Goal: Navigation & Orientation: Find specific page/section

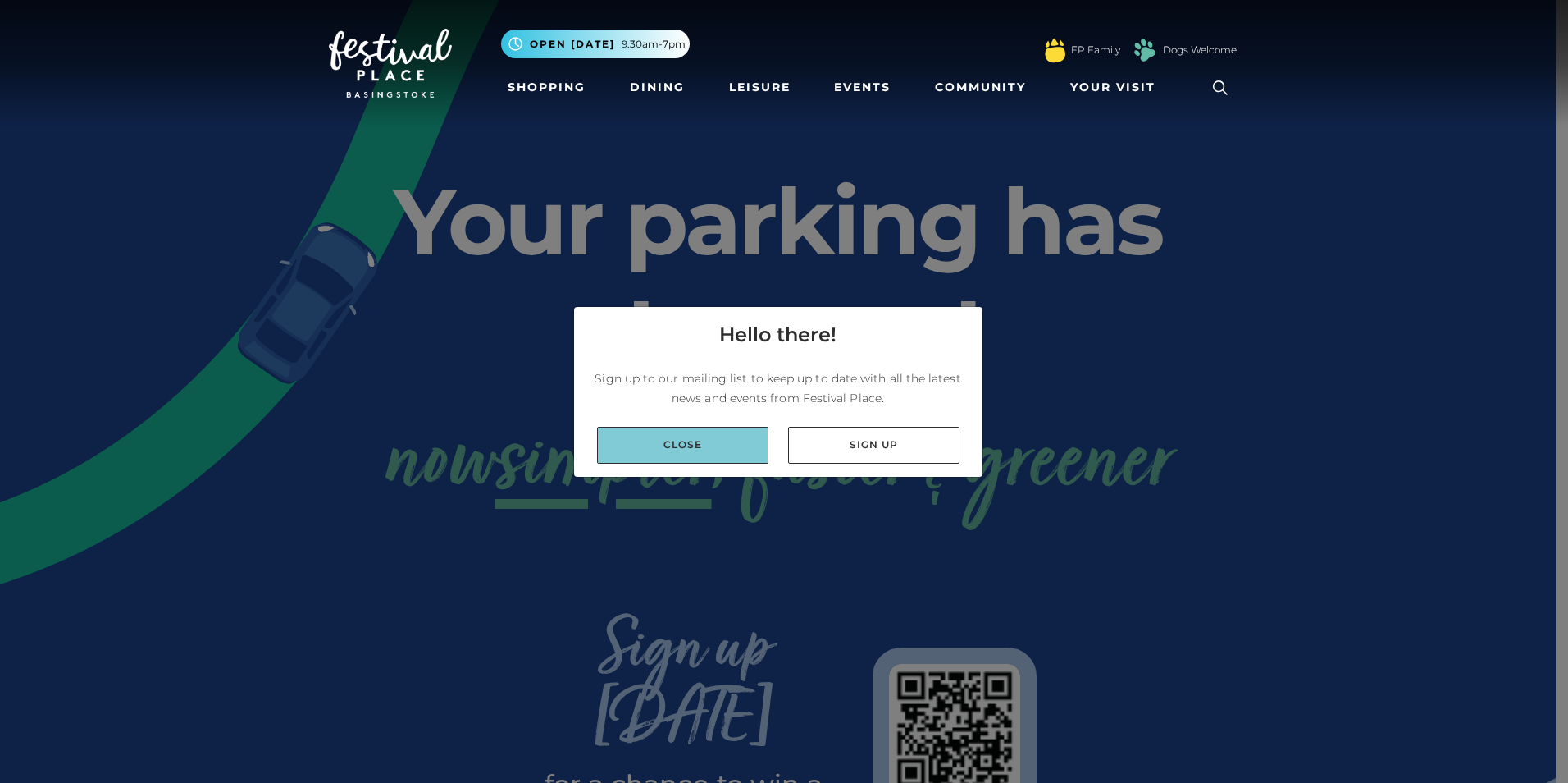
click at [721, 453] on link "Close" at bounding box center [683, 445] width 172 height 37
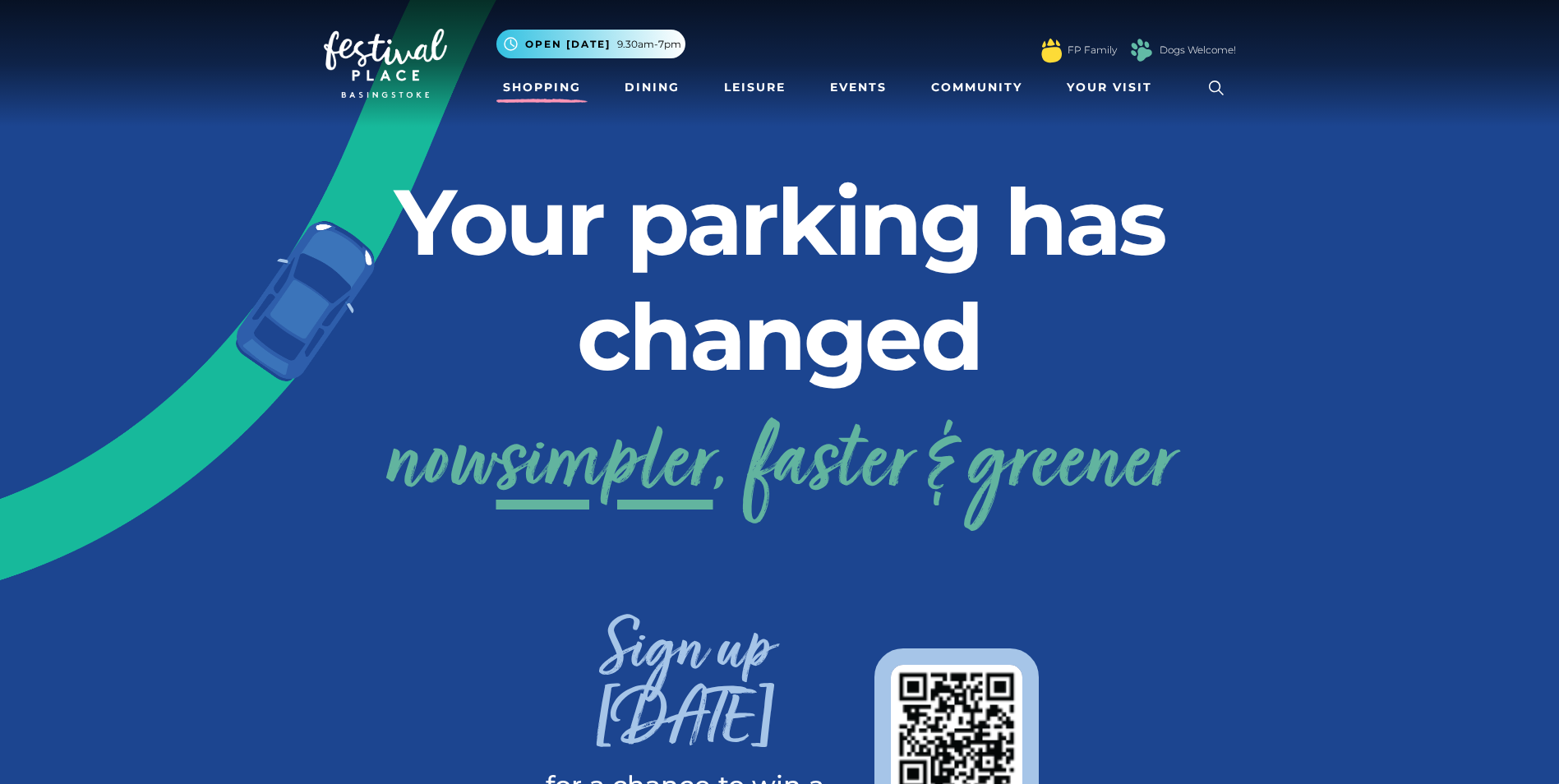
click at [577, 89] on link "Shopping" at bounding box center [542, 86] width 91 height 30
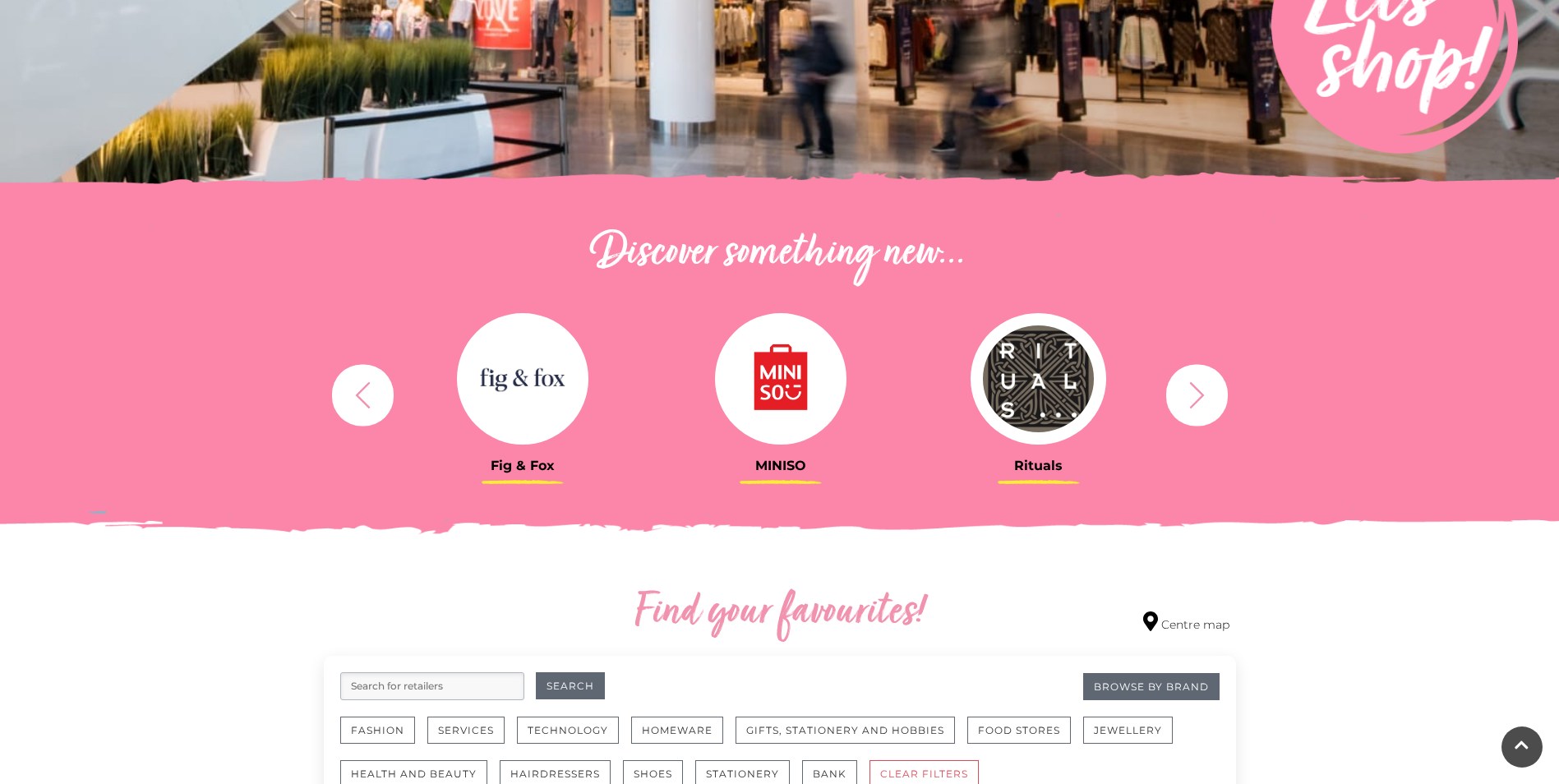
scroll to position [493, 0]
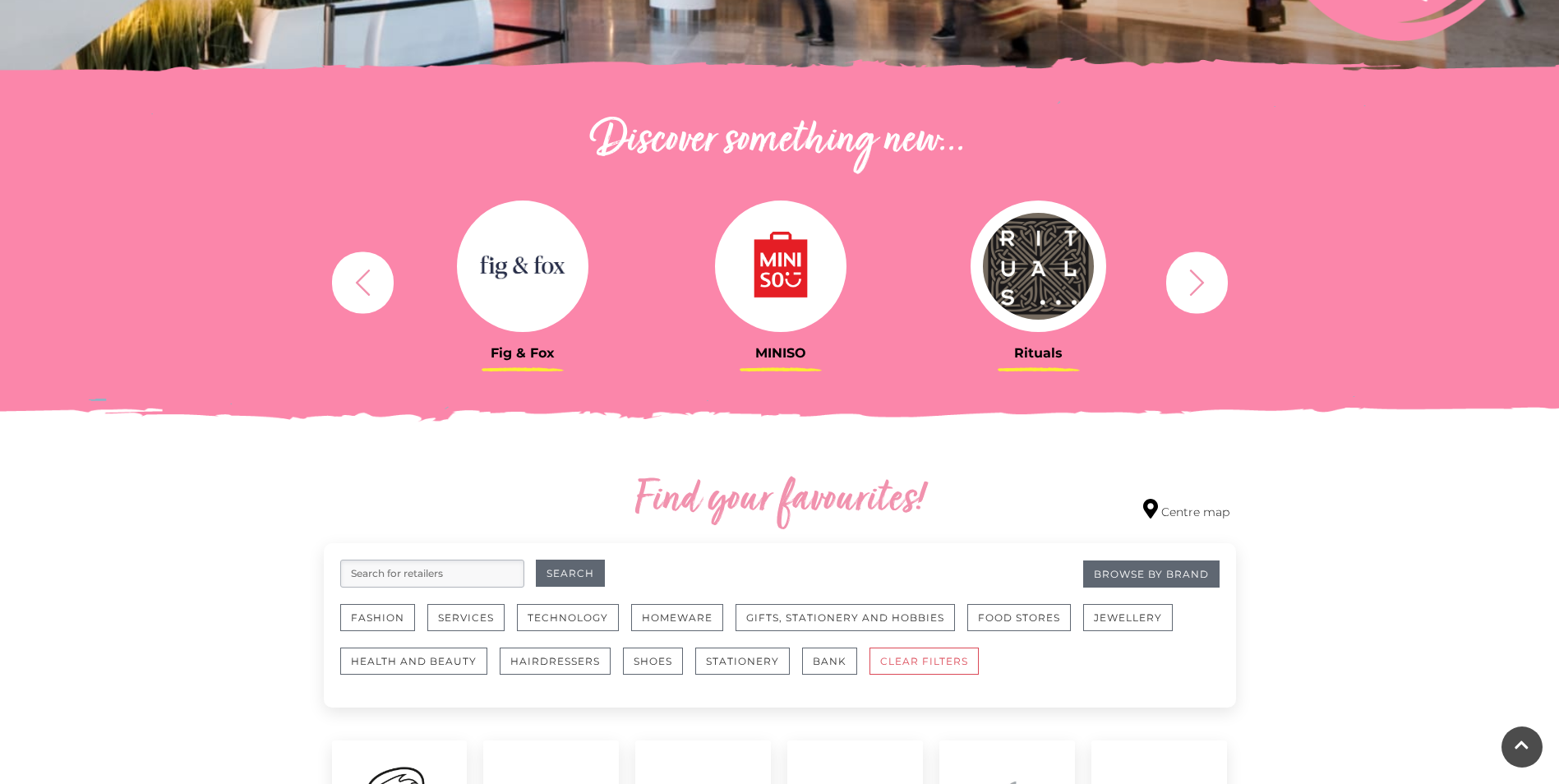
click at [1180, 290] on button "button" at bounding box center [1197, 282] width 62 height 62
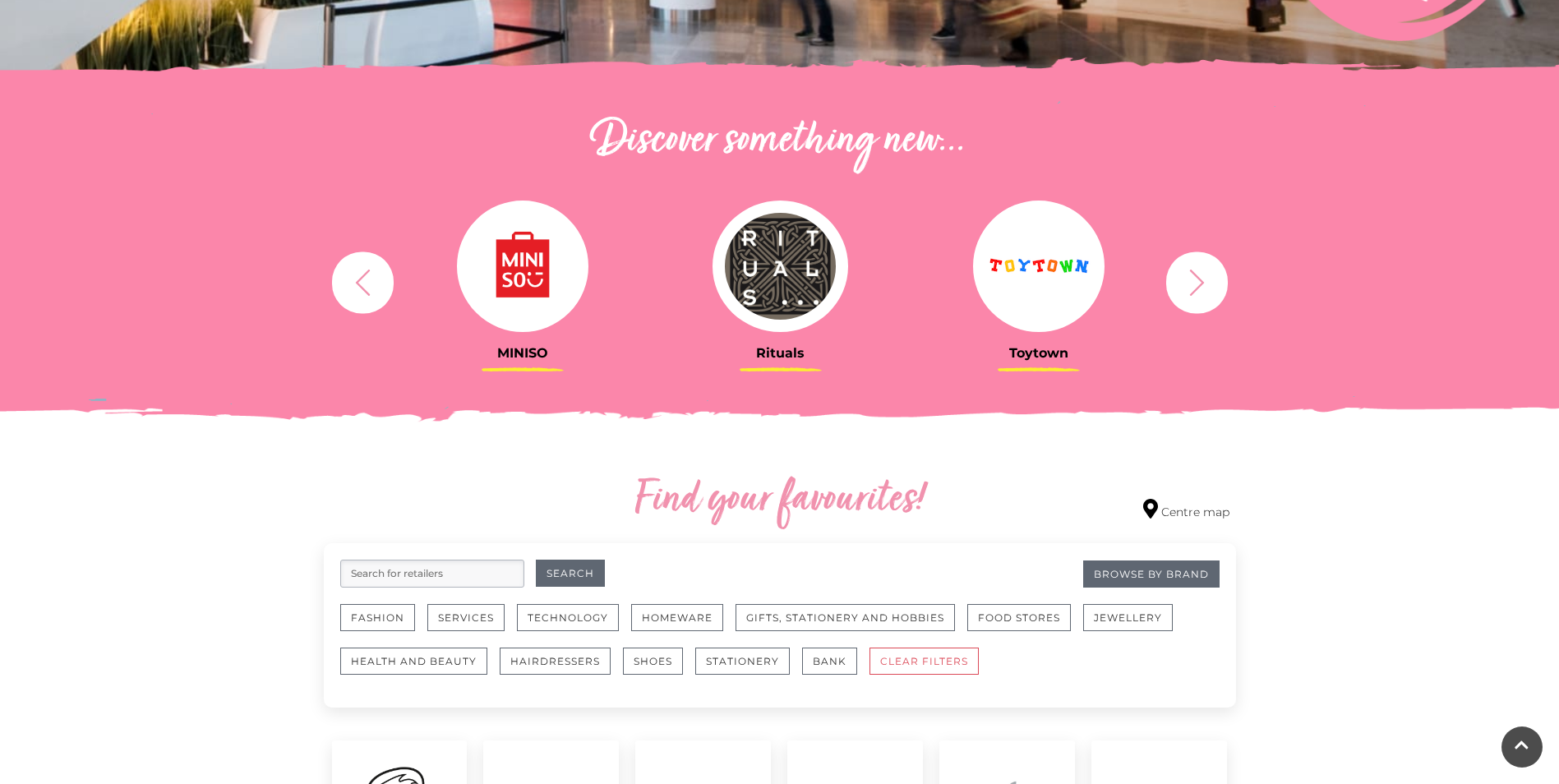
click at [1180, 290] on button "button" at bounding box center [1197, 282] width 62 height 62
click at [1185, 290] on icon "button" at bounding box center [1196, 282] width 30 height 30
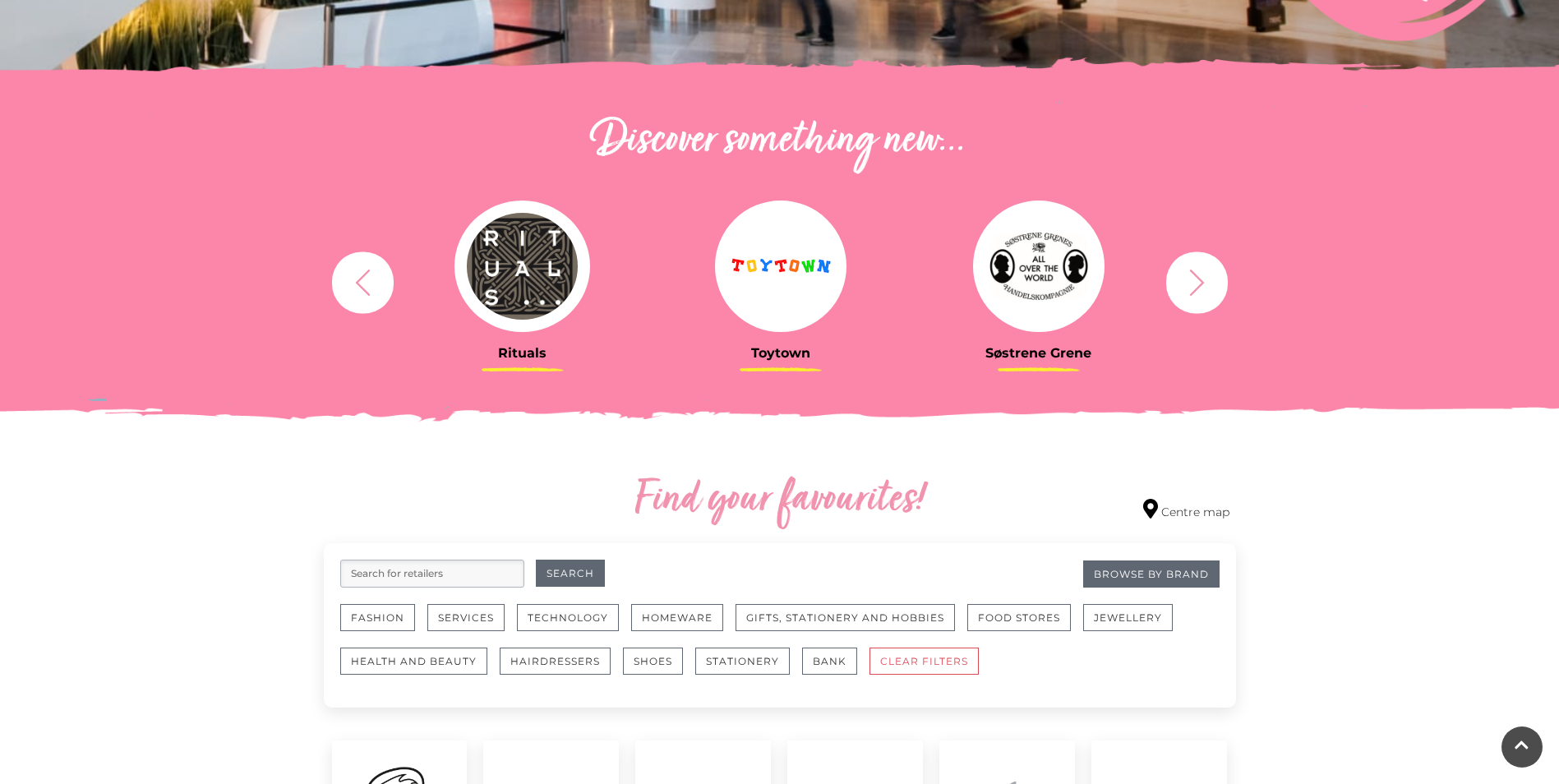
click at [1185, 290] on icon "button" at bounding box center [1196, 282] width 30 height 30
click at [1194, 288] on icon "button" at bounding box center [1196, 282] width 30 height 30
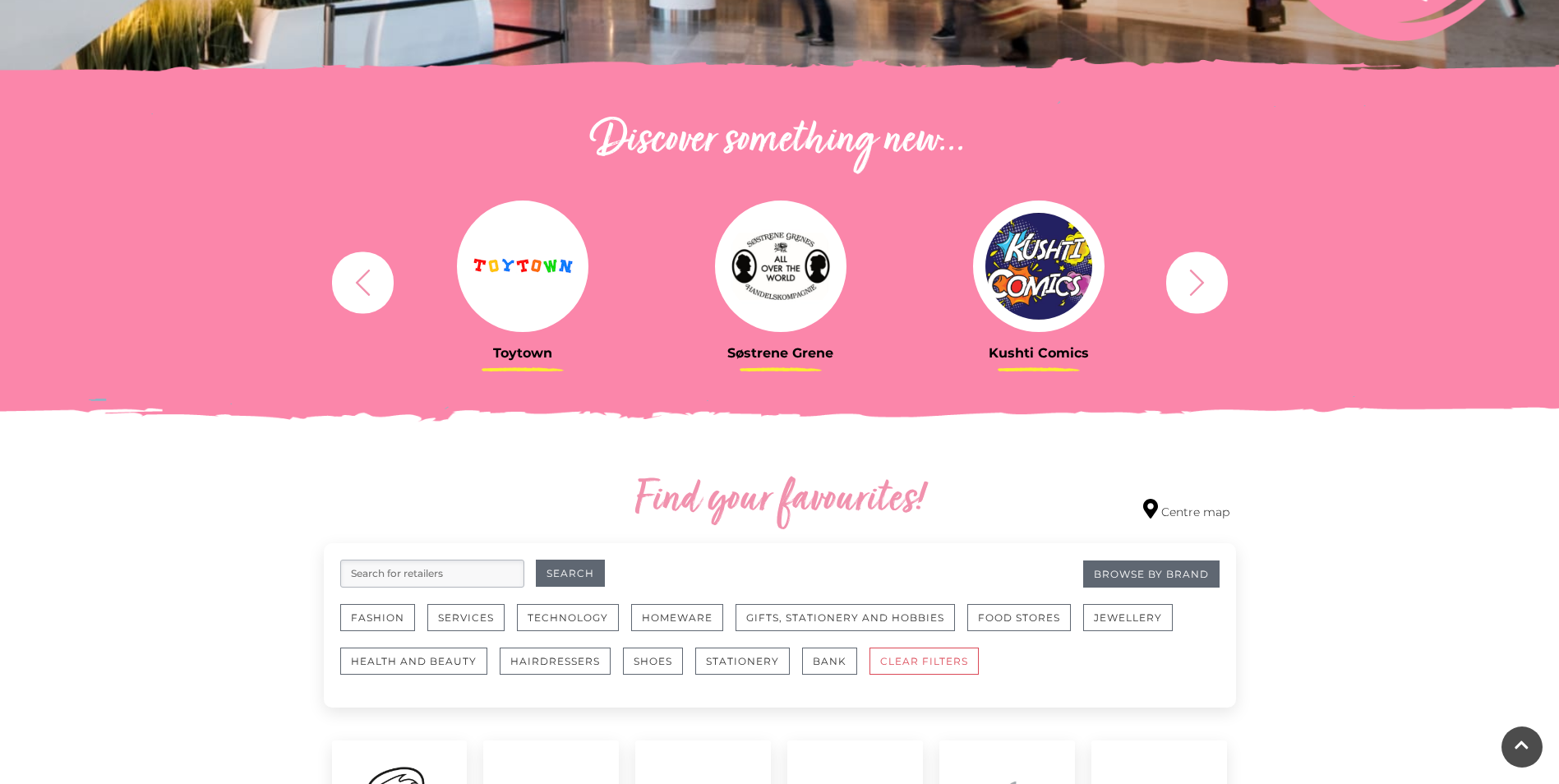
click at [1194, 288] on icon "button" at bounding box center [1196, 282] width 30 height 30
click at [1171, 377] on div "Rituals [GEOGRAPHIC_DATA] Søstrene Grene Kushti Comics Fig & Fox MINISO" at bounding box center [780, 282] width 937 height 203
click at [1178, 255] on div "Rituals [GEOGRAPHIC_DATA] Søstrene Grene Kushti Comics Fig & Fox MINISO" at bounding box center [780, 282] width 937 height 203
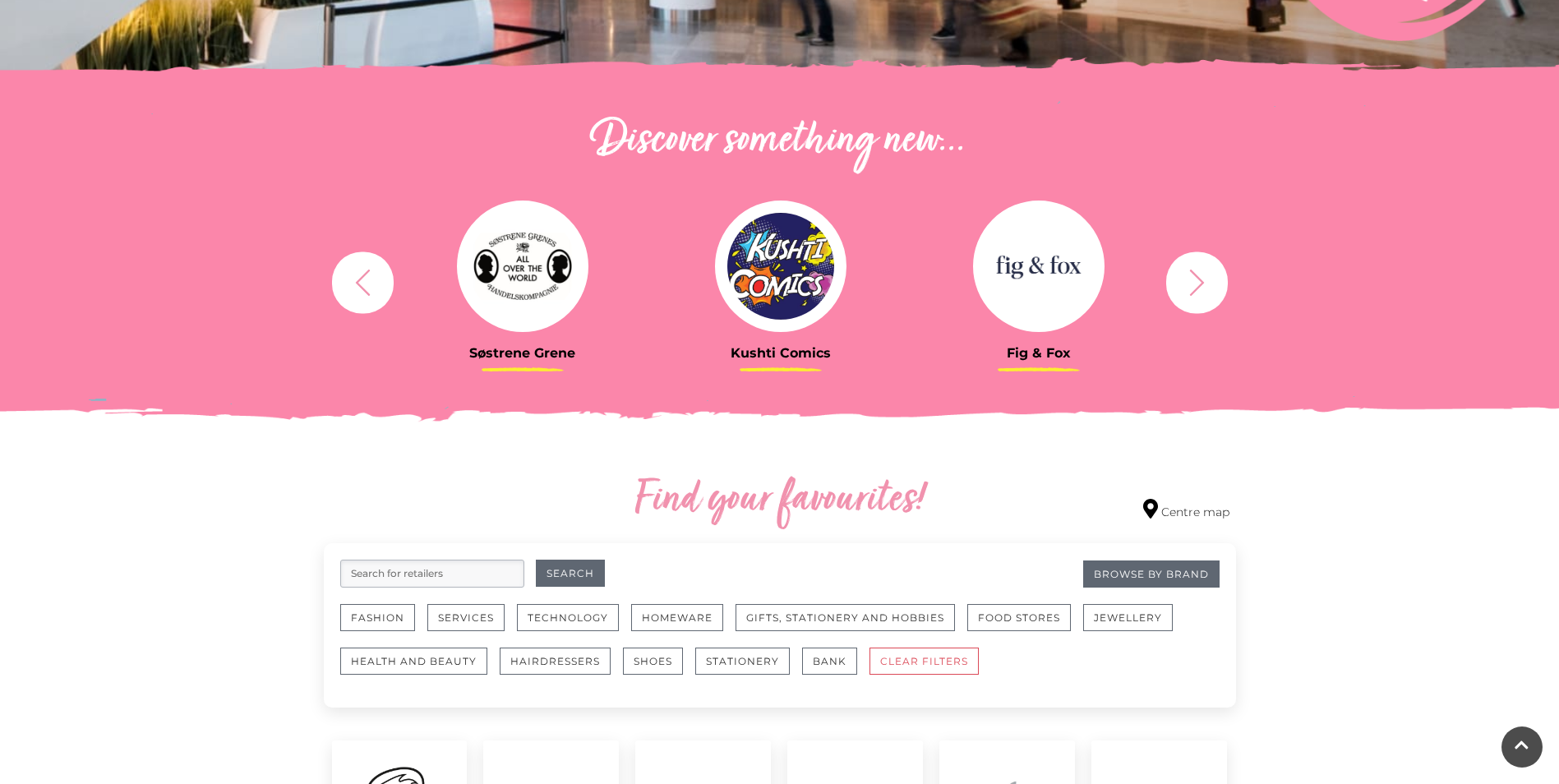
click at [1202, 293] on icon "button" at bounding box center [1196, 282] width 30 height 30
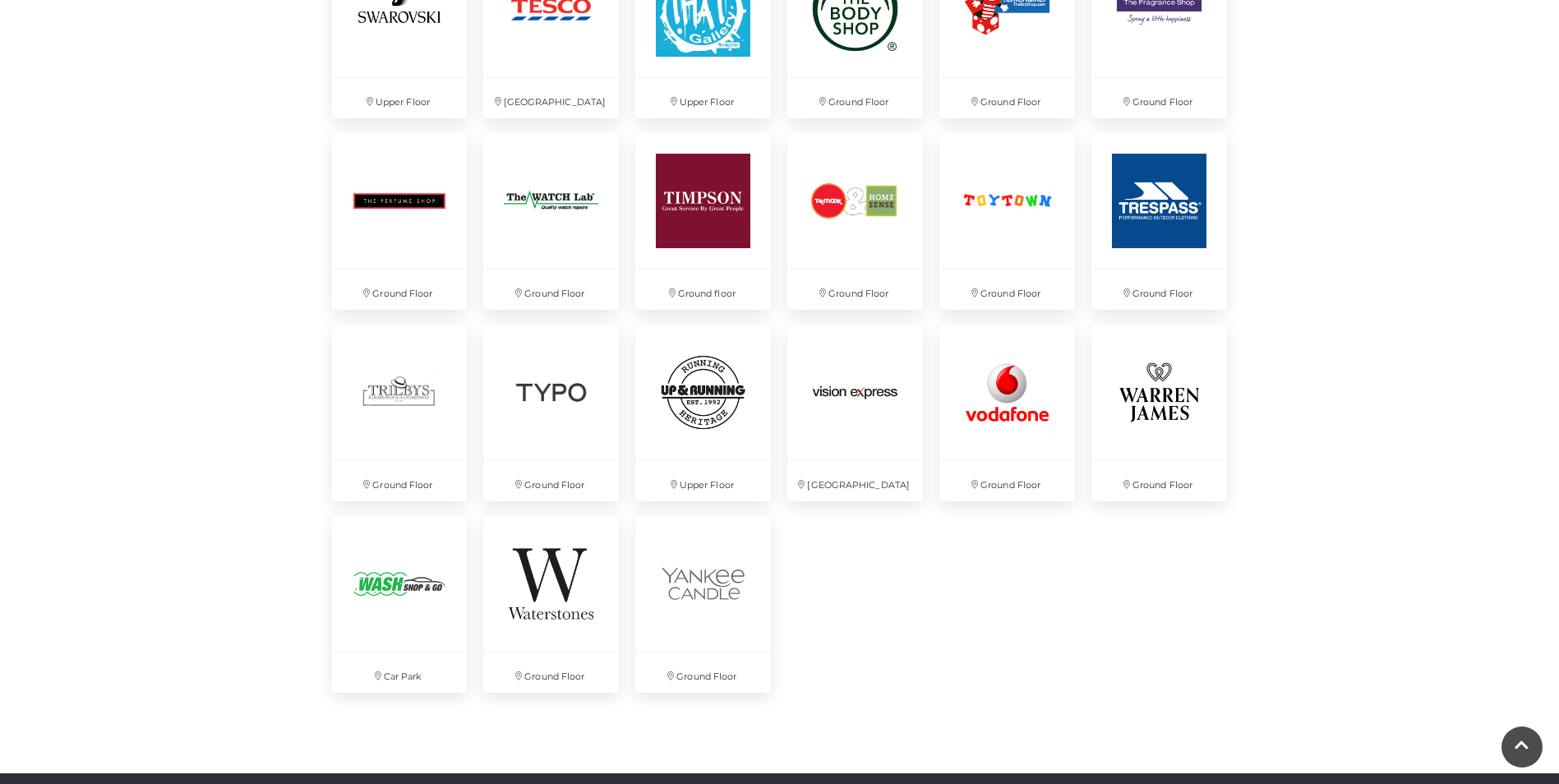
scroll to position [4190, 0]
